Goal: Navigation & Orientation: Find specific page/section

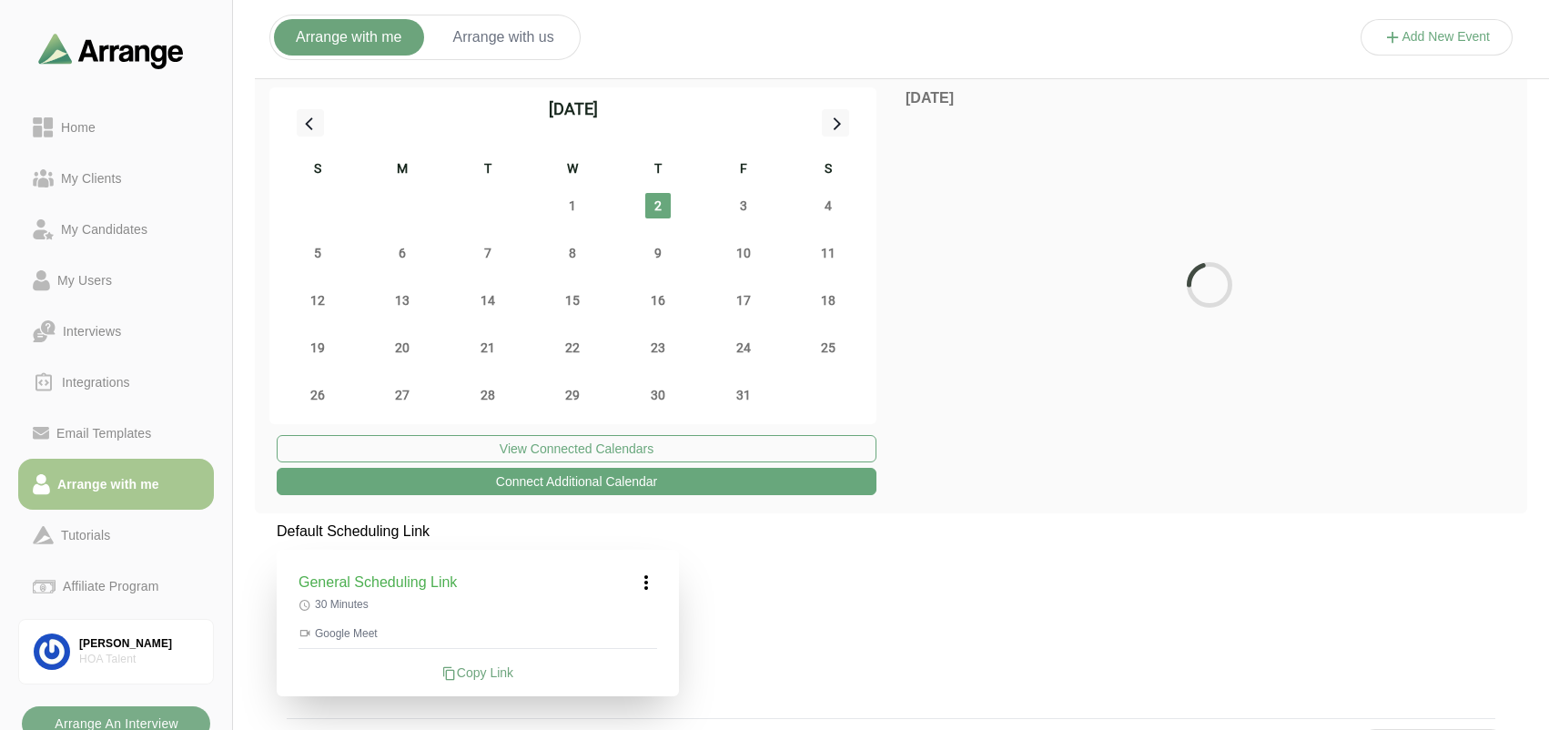
scroll to position [229, 0]
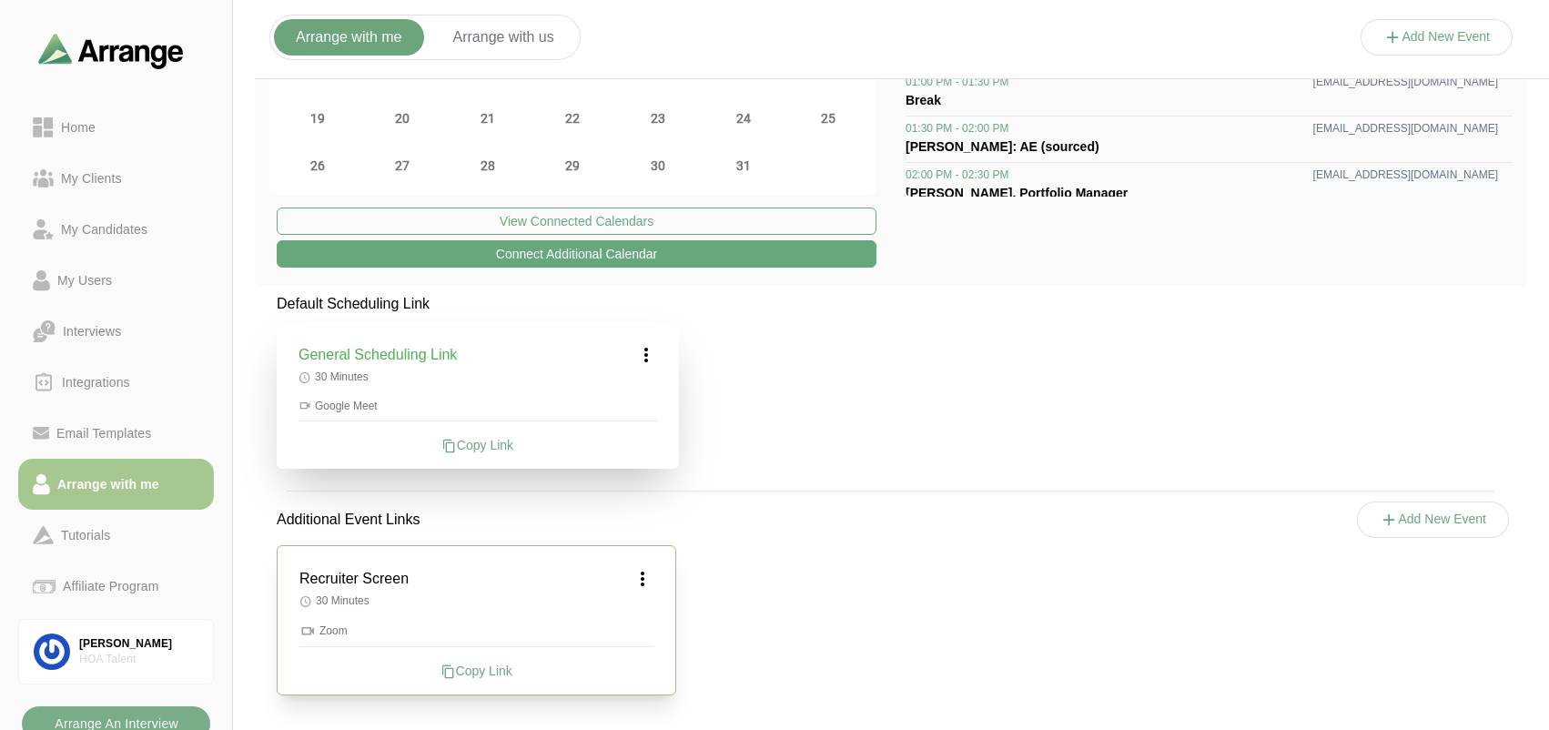
click at [460, 677] on div "Copy Link" at bounding box center [476, 671] width 354 height 18
drag, startPoint x: 754, startPoint y: 557, endPoint x: 774, endPoint y: 522, distance: 40.8
click at [754, 557] on div "Recruiter Screen 30 Minutes Zoom Copy Link" at bounding box center [891, 620] width 1273 height 194
click at [53, 12] on div at bounding box center [116, 47] width 232 height 95
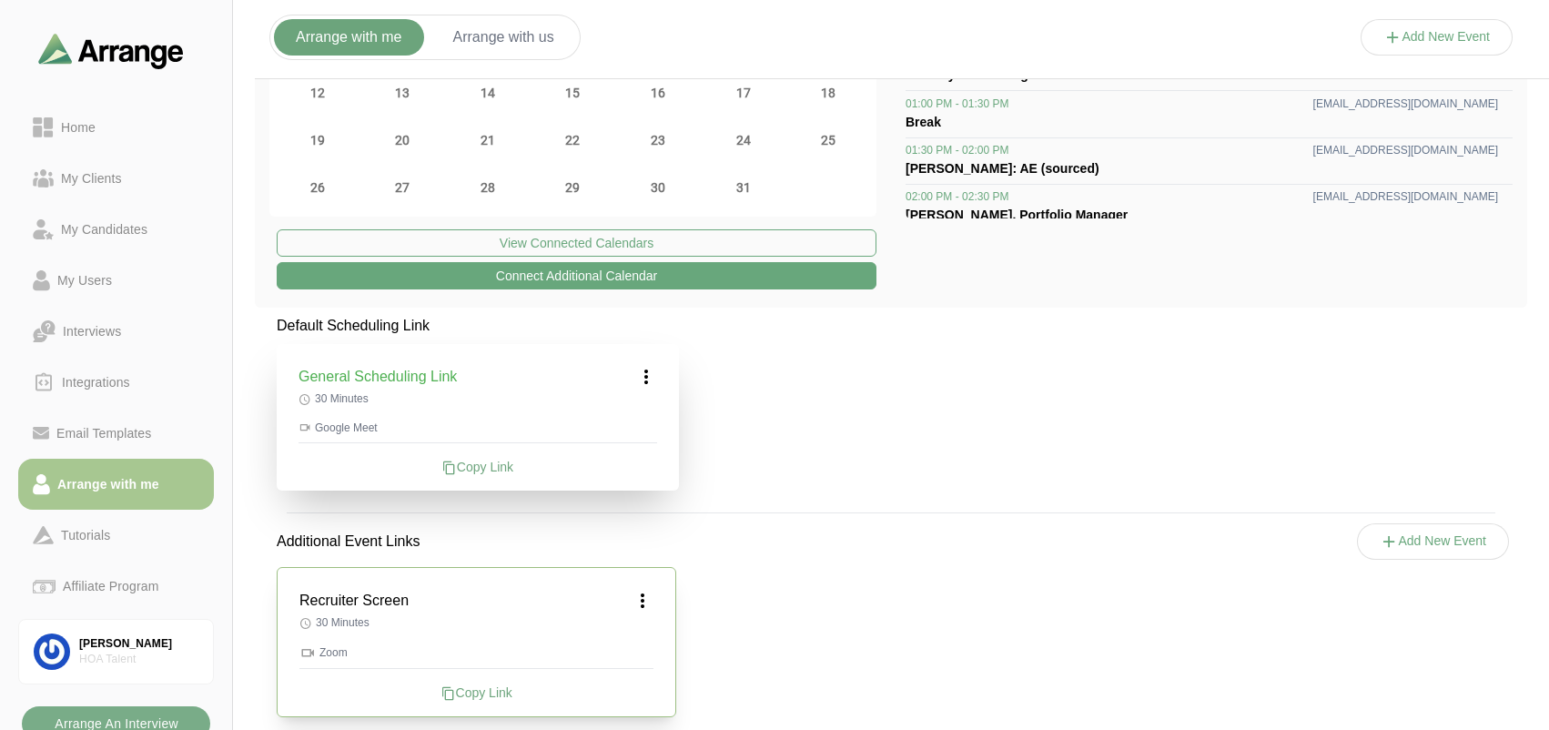
scroll to position [0, 0]
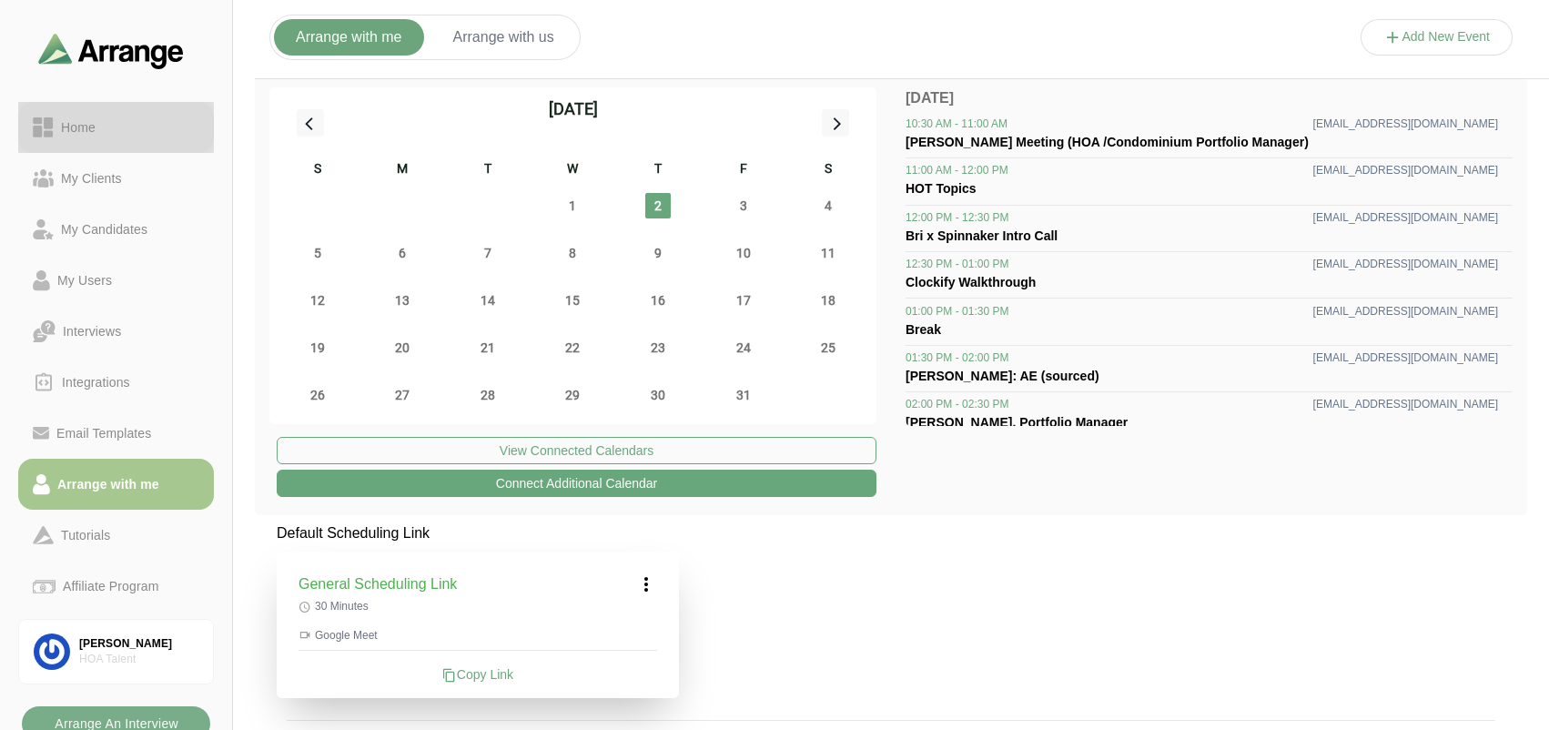
click at [46, 112] on link "Home" at bounding box center [116, 127] width 196 height 51
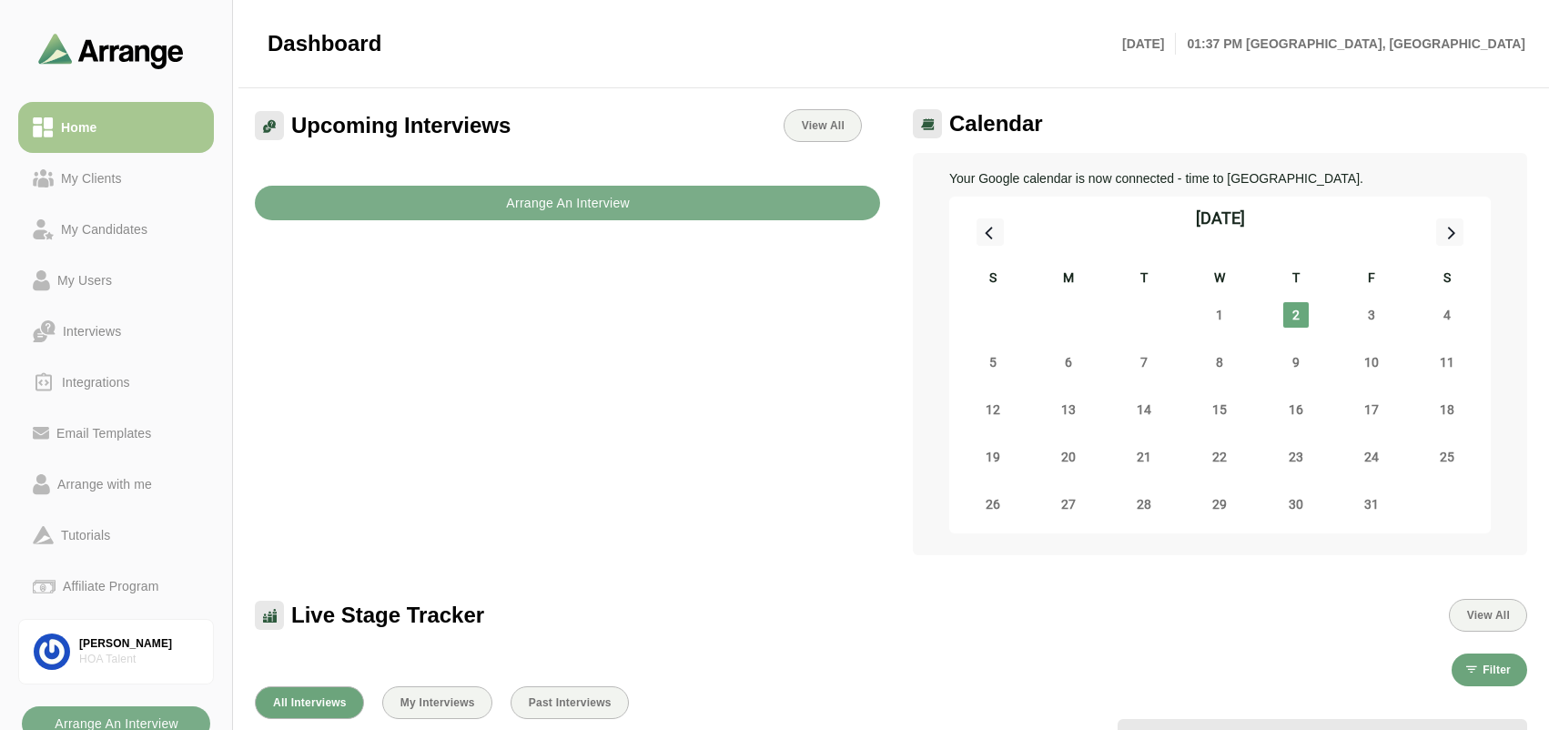
click at [4, 715] on div "Home My Clients My Candidates My Users Interviews Integrations Email Templates …" at bounding box center [116, 365] width 232 height 730
click at [97, 237] on div "My Candidates" at bounding box center [104, 229] width 101 height 22
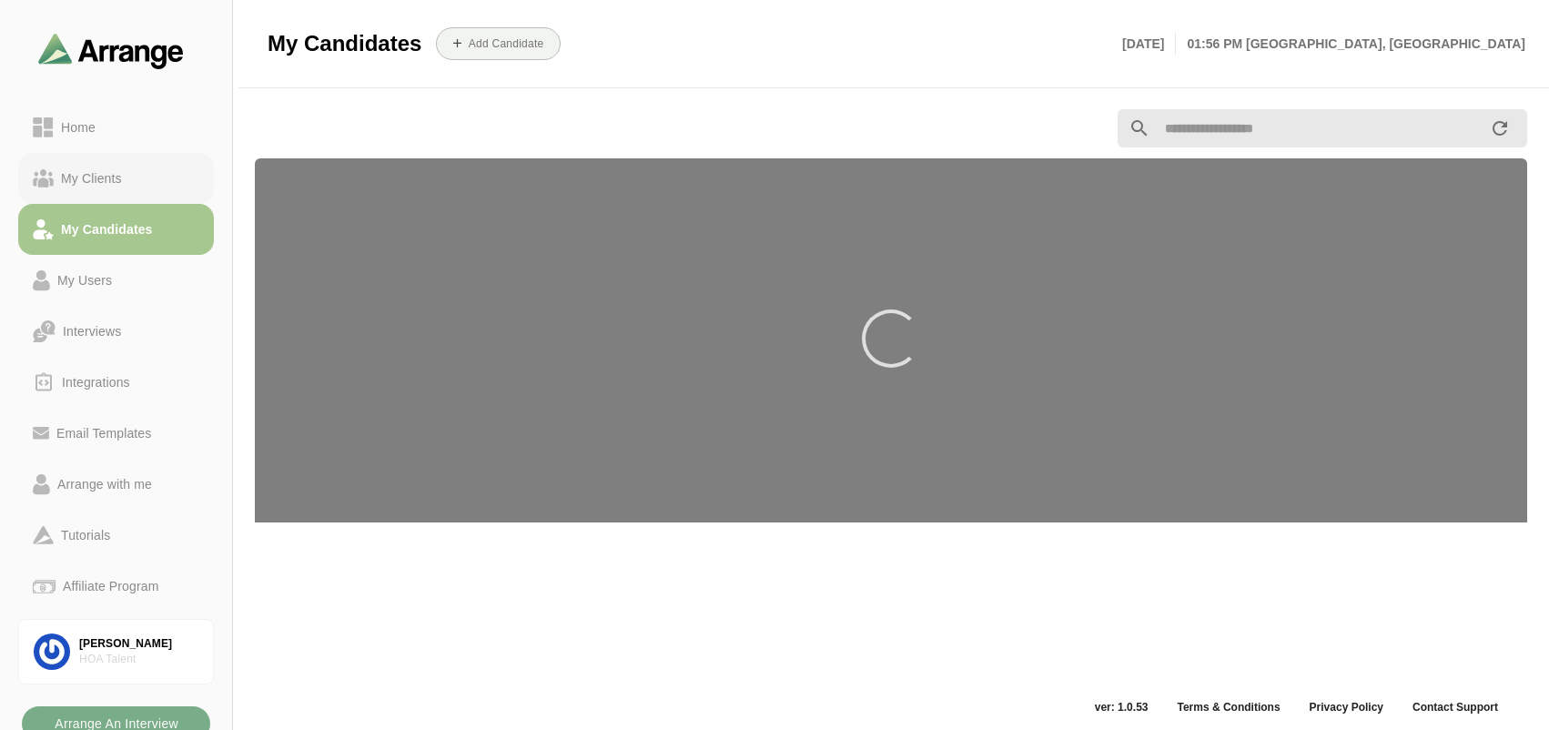
click at [84, 178] on div "My Clients" at bounding box center [92, 178] width 76 height 22
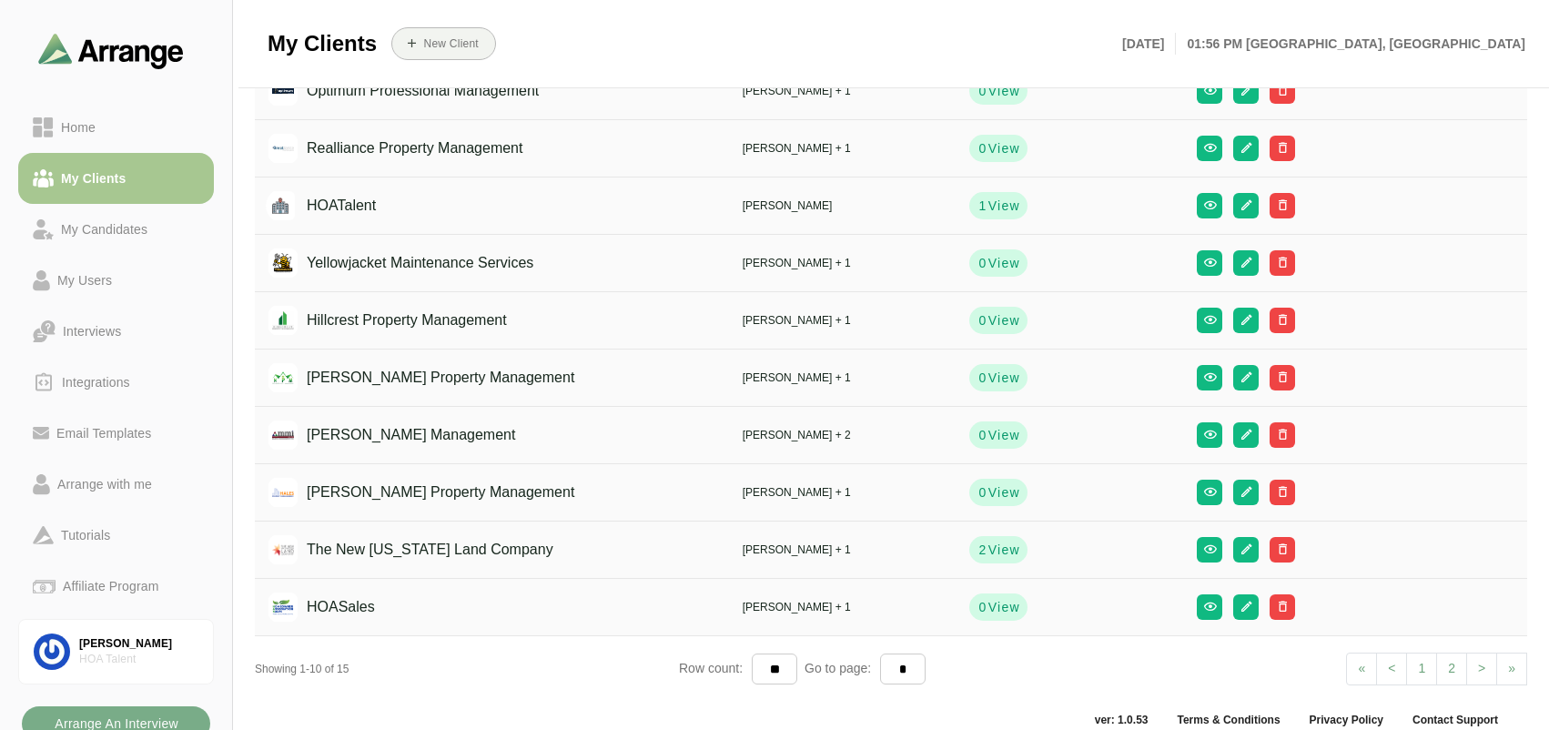
scroll to position [153, 0]
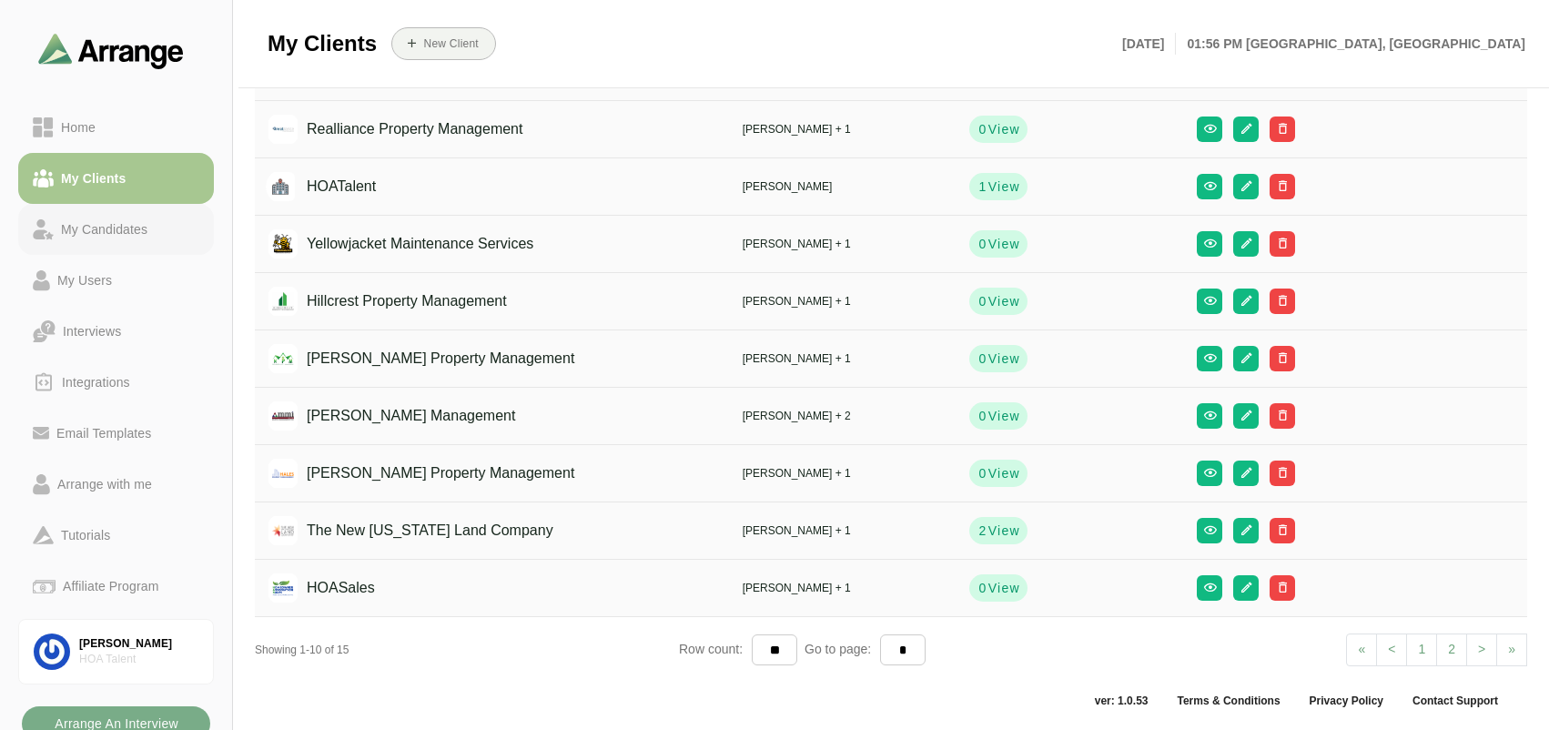
click at [88, 230] on div "My Candidates" at bounding box center [104, 229] width 101 height 22
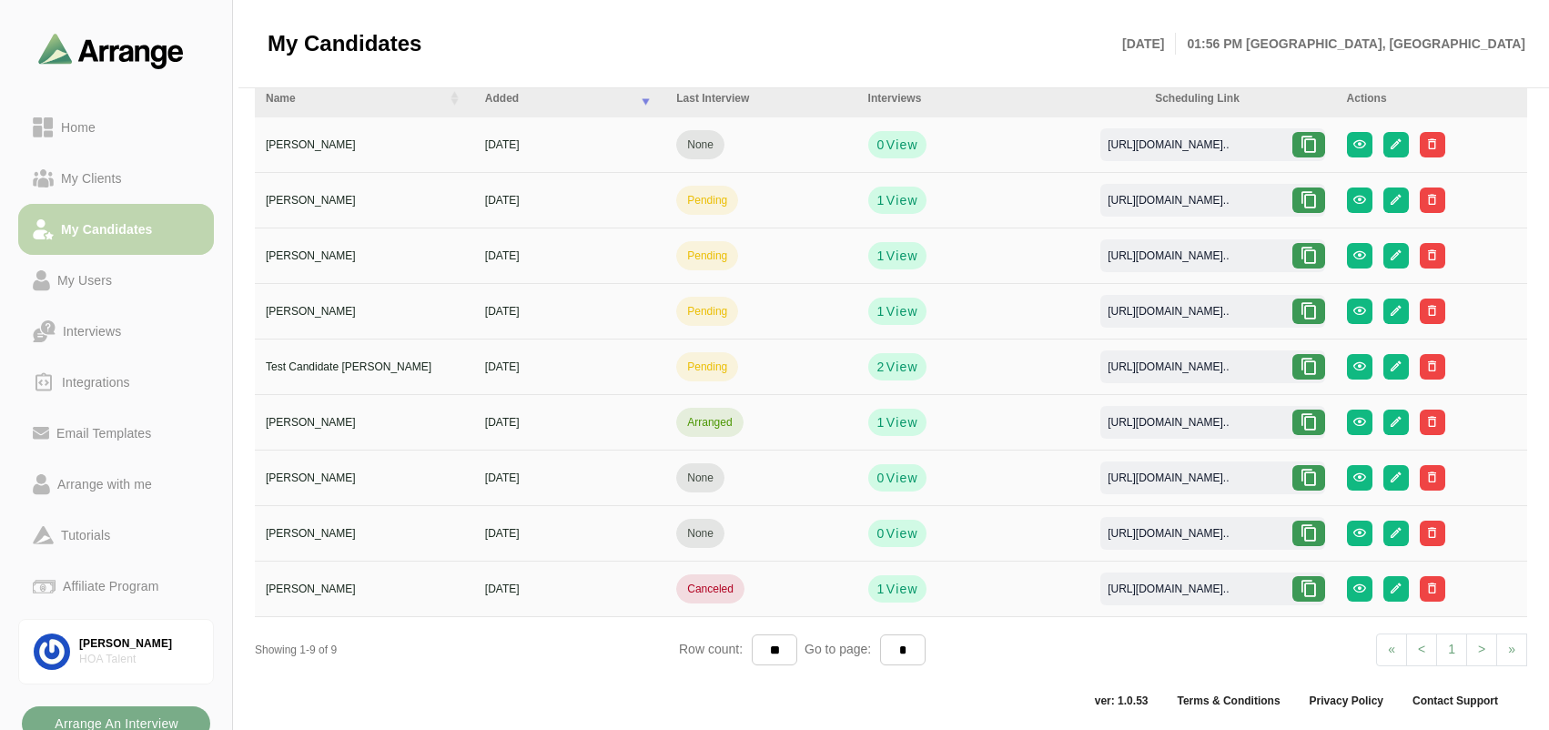
scroll to position [79, 0]
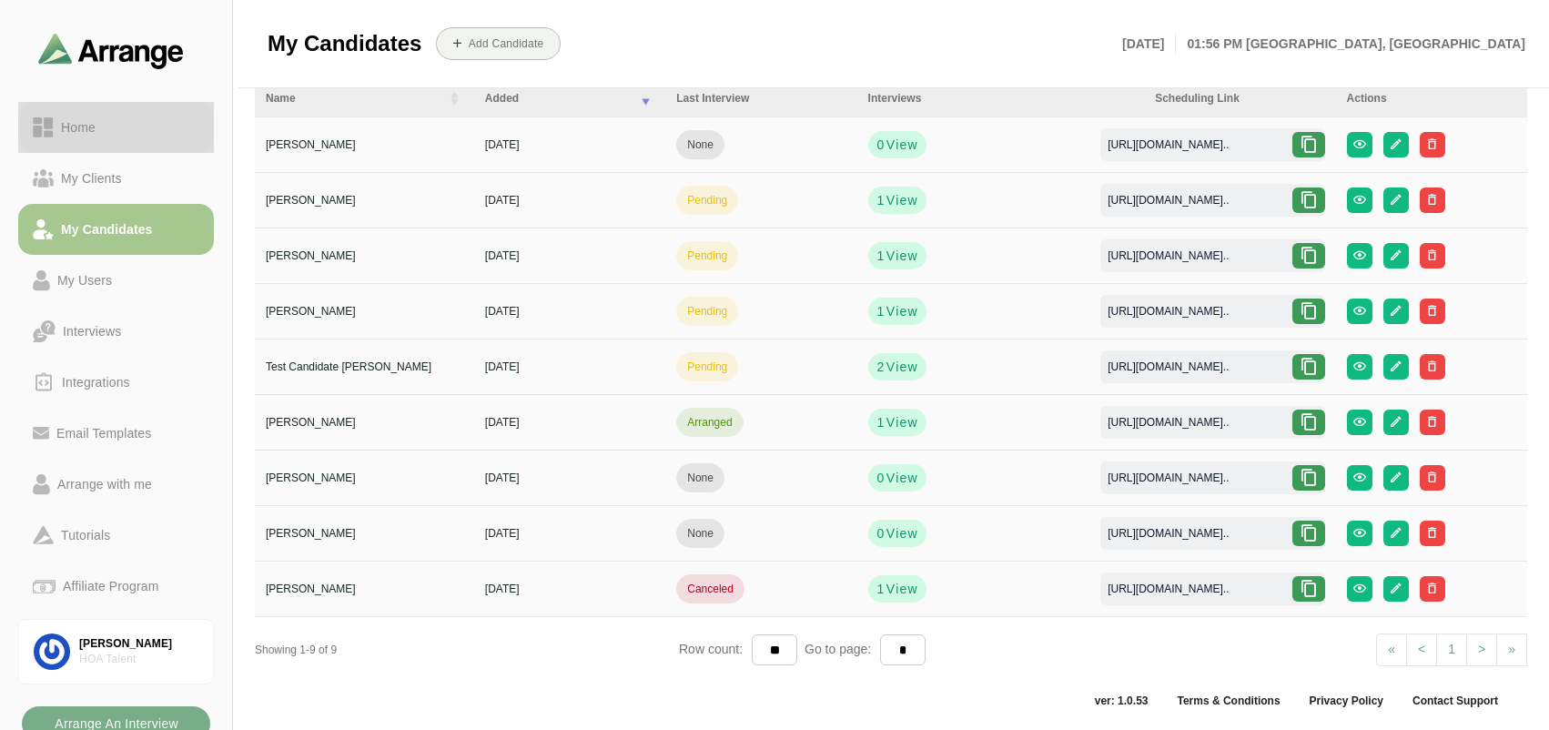
click at [87, 107] on link "Home" at bounding box center [116, 127] width 196 height 51
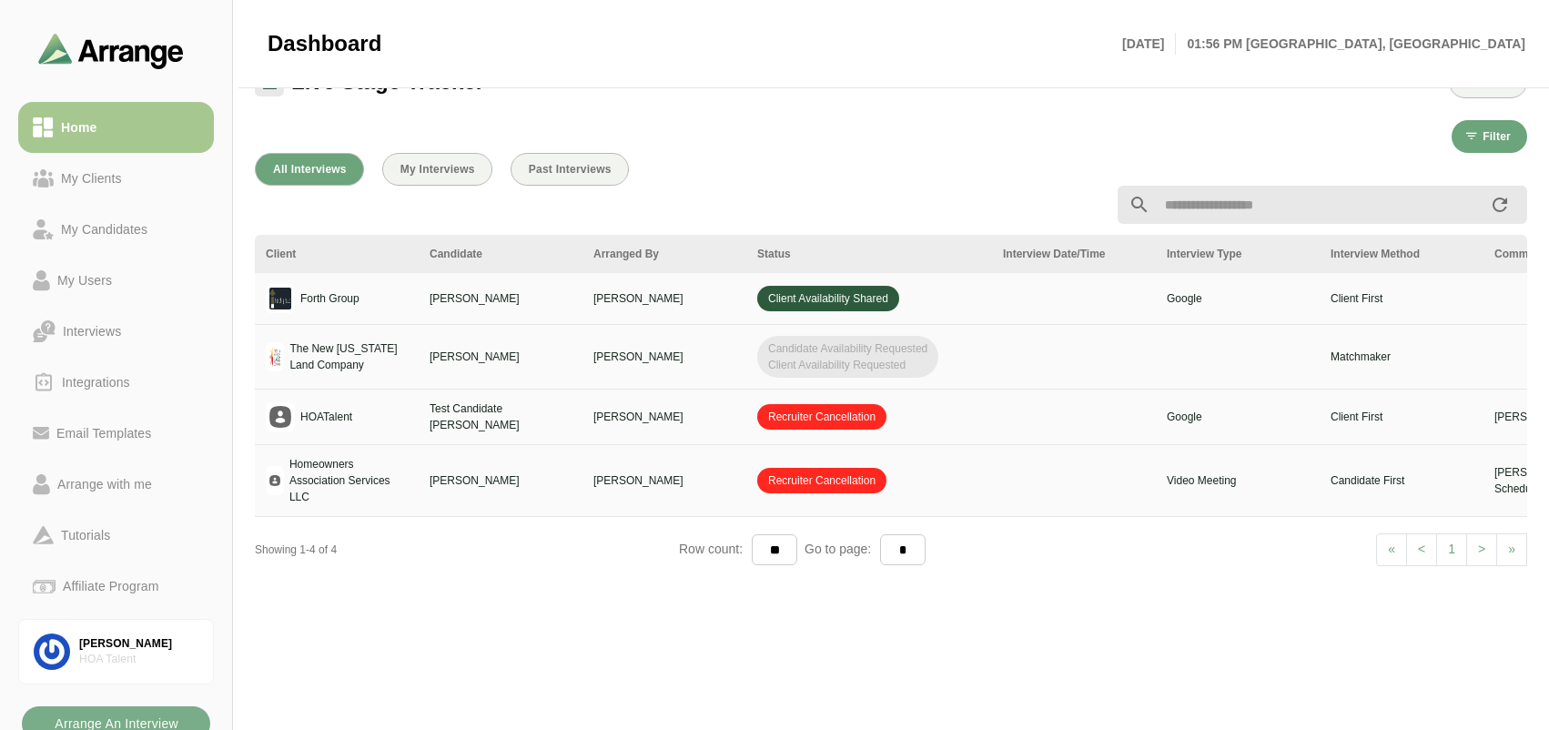
scroll to position [534, 0]
click at [93, 486] on div "Arrange with me" at bounding box center [104, 484] width 109 height 22
